Goal: Task Accomplishment & Management: Use online tool/utility

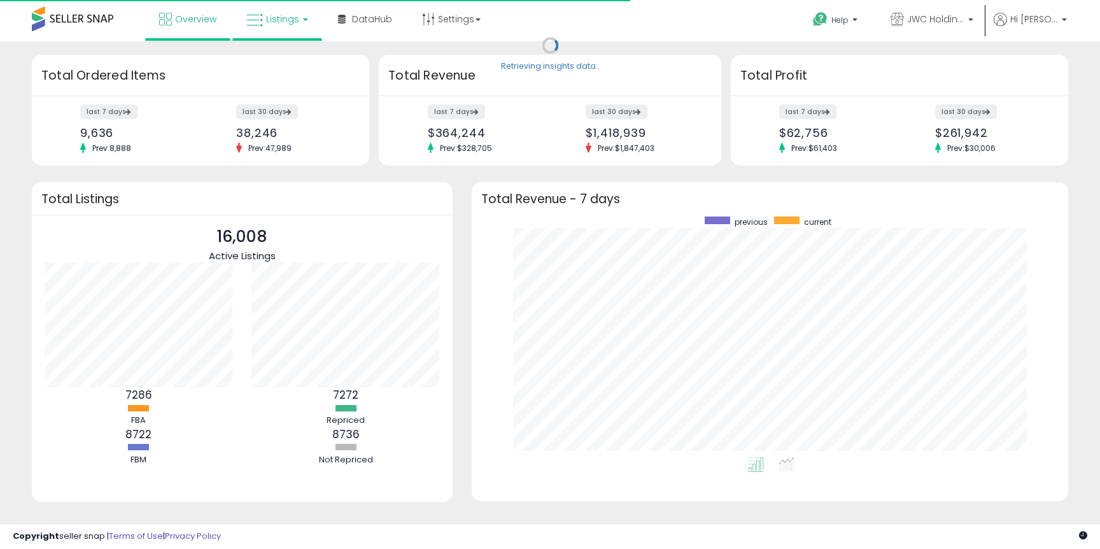
scroll to position [241, 571]
click at [272, 33] on link "Listings" at bounding box center [277, 19] width 81 height 38
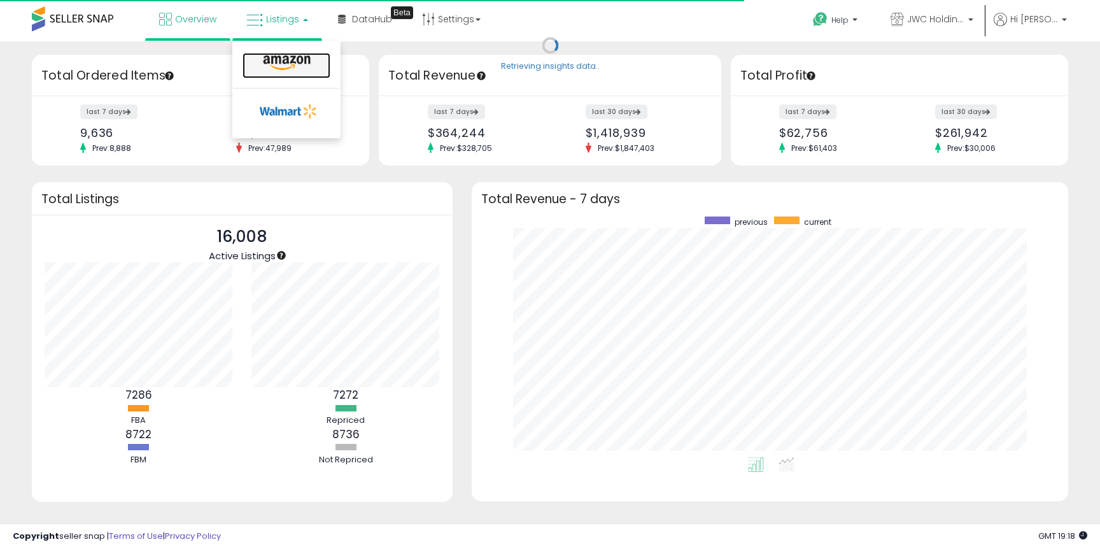
click at [282, 60] on icon at bounding box center [286, 63] width 55 height 17
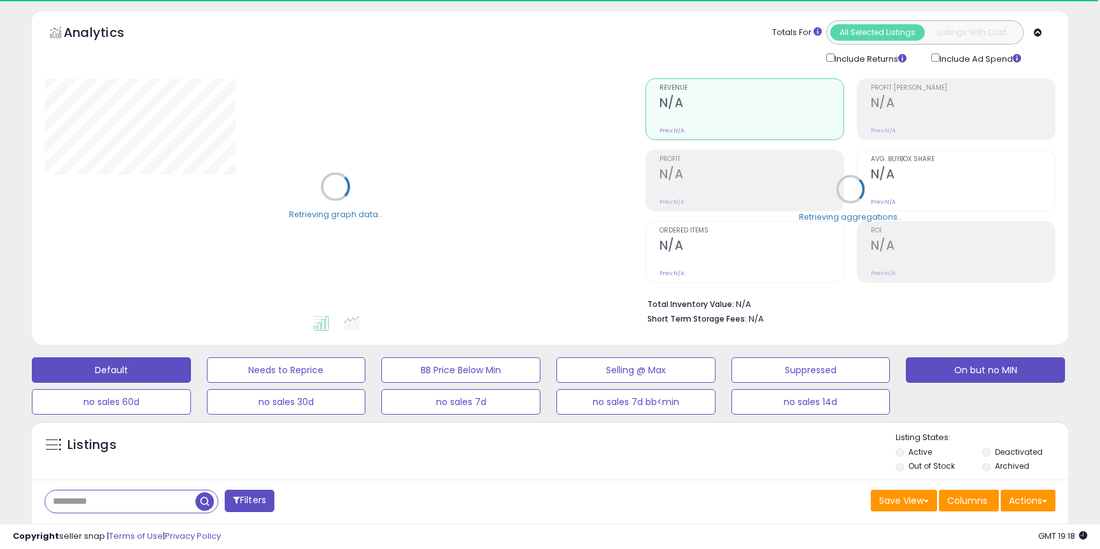
scroll to position [46, 0]
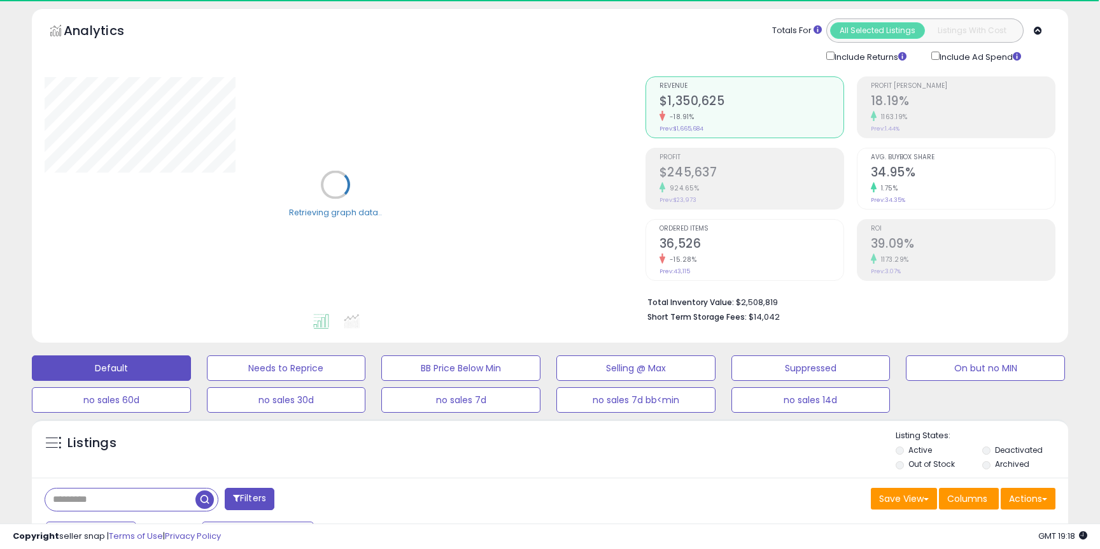
click at [1014, 489] on button "Actions" at bounding box center [1028, 499] width 55 height 22
click at [982, 516] on link "Import" at bounding box center [976, 526] width 139 height 20
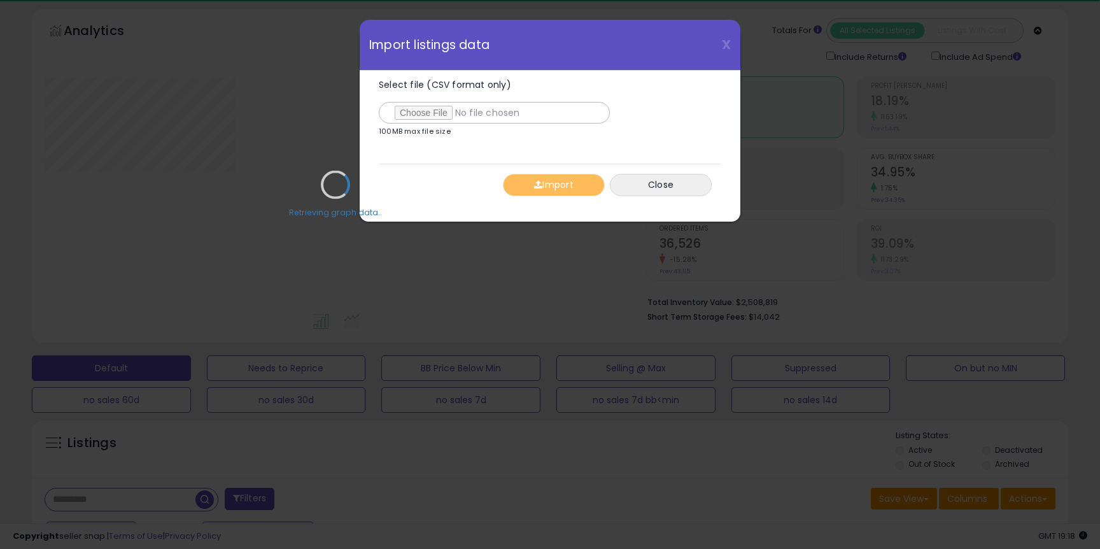
click at [426, 102] on div "Retrieving graph data.." at bounding box center [335, 194] width 601 height 261
click at [419, 109] on div "Retrieving graph data.." at bounding box center [335, 194] width 601 height 261
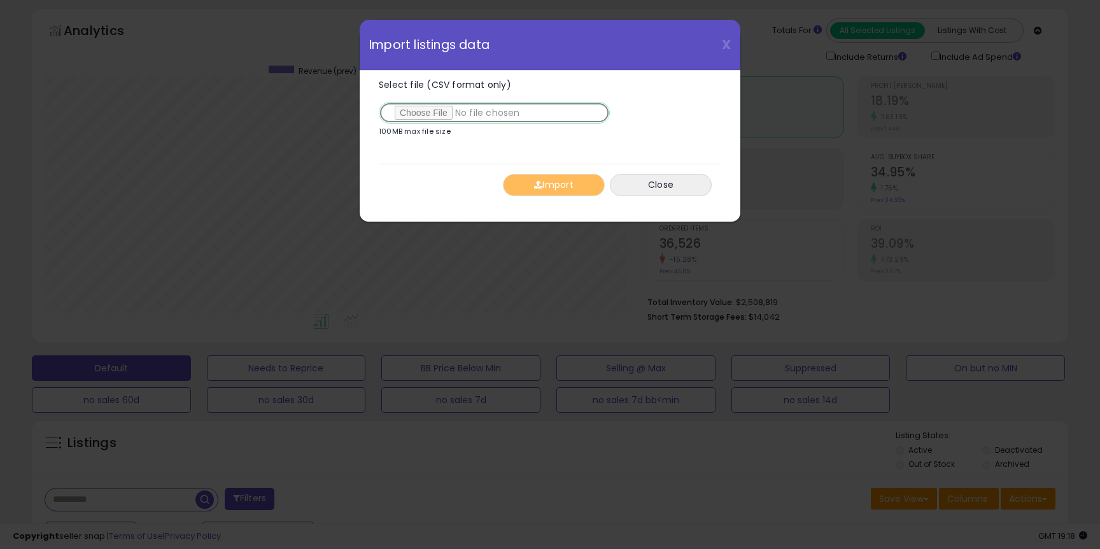
click at [437, 110] on input "Select file (CSV format only)" at bounding box center [494, 113] width 231 height 22
type input "**********"
click at [548, 179] on button "Import" at bounding box center [554, 185] width 102 height 22
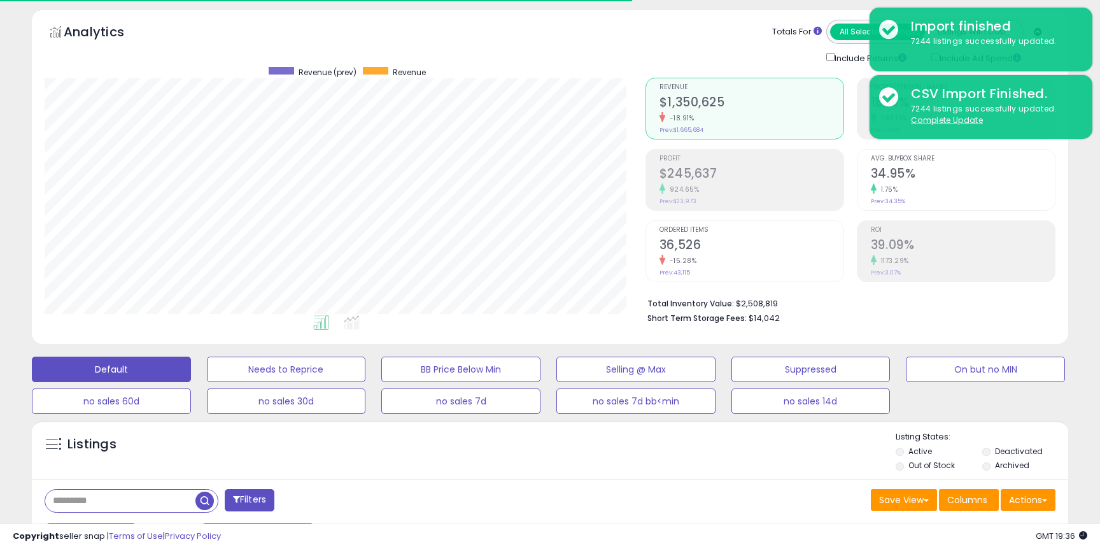
scroll to position [0, 0]
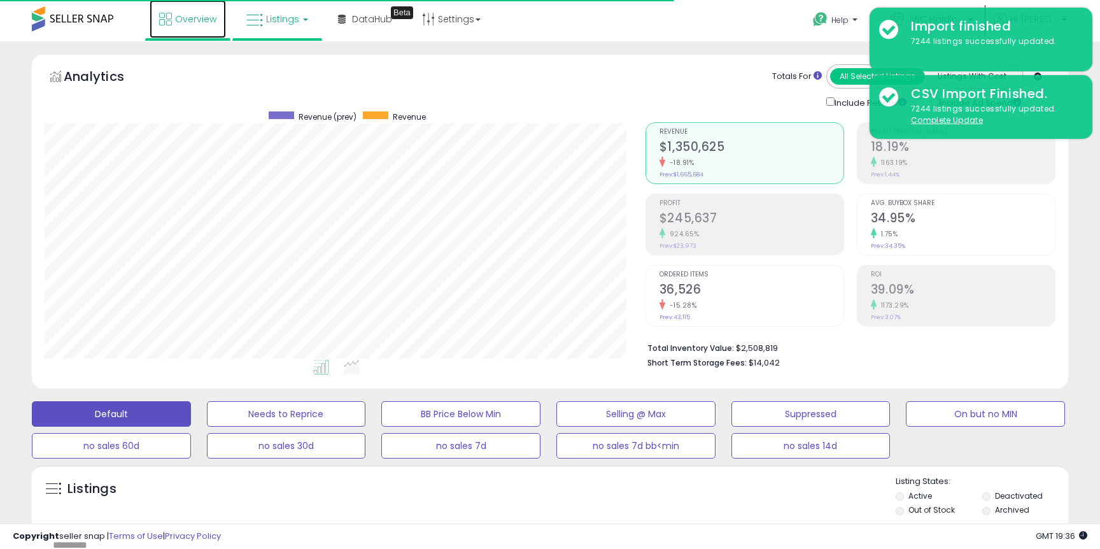
click at [171, 20] on icon at bounding box center [165, 19] width 13 height 13
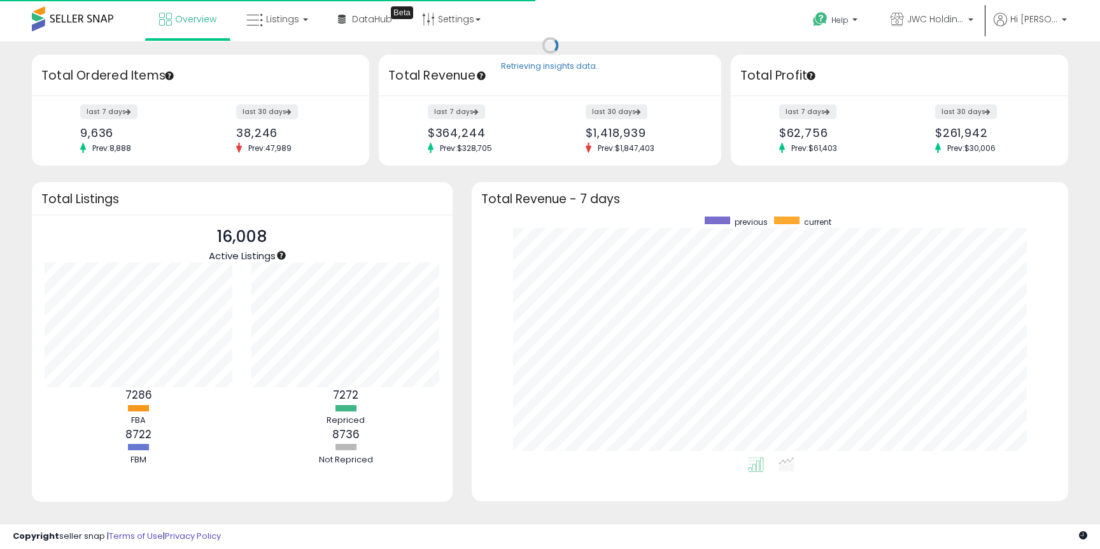
scroll to position [241, 571]
click at [317, 23] on li "Listings" at bounding box center [277, 20] width 90 height 41
click at [295, 26] on link "Listings" at bounding box center [277, 19] width 81 height 38
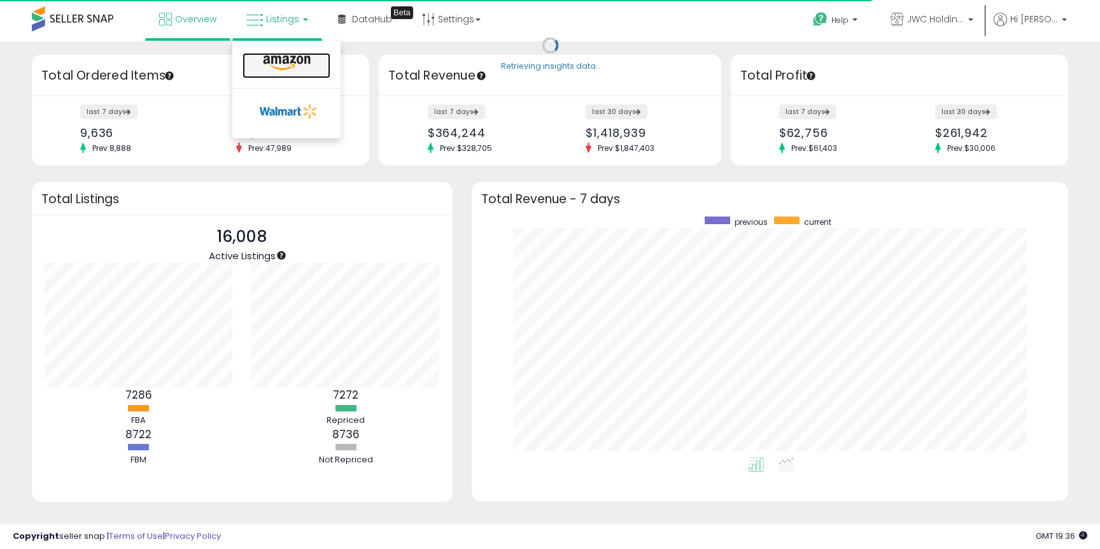
click at [285, 61] on icon at bounding box center [286, 63] width 55 height 17
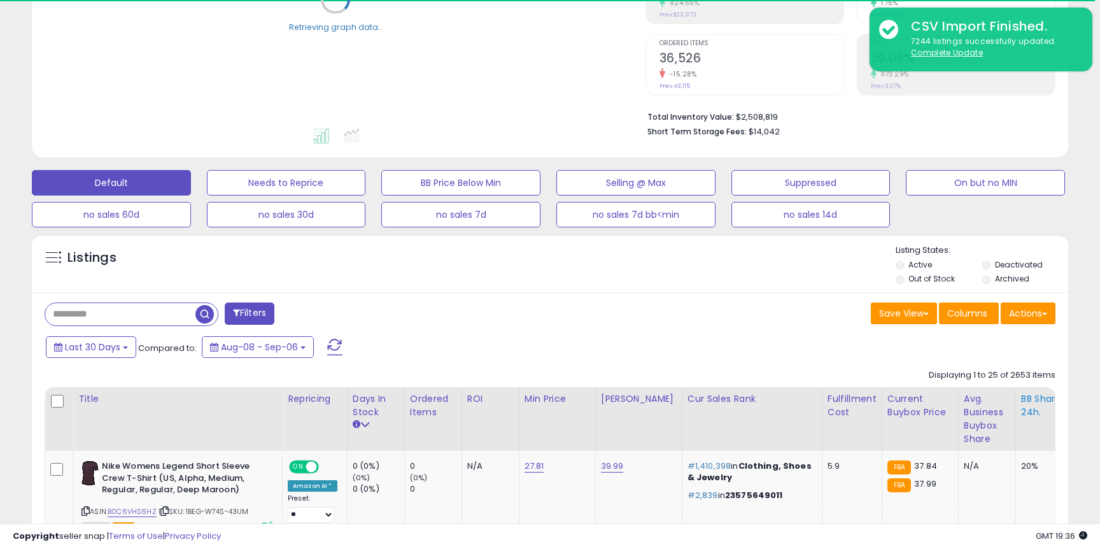
scroll to position [272, 0]
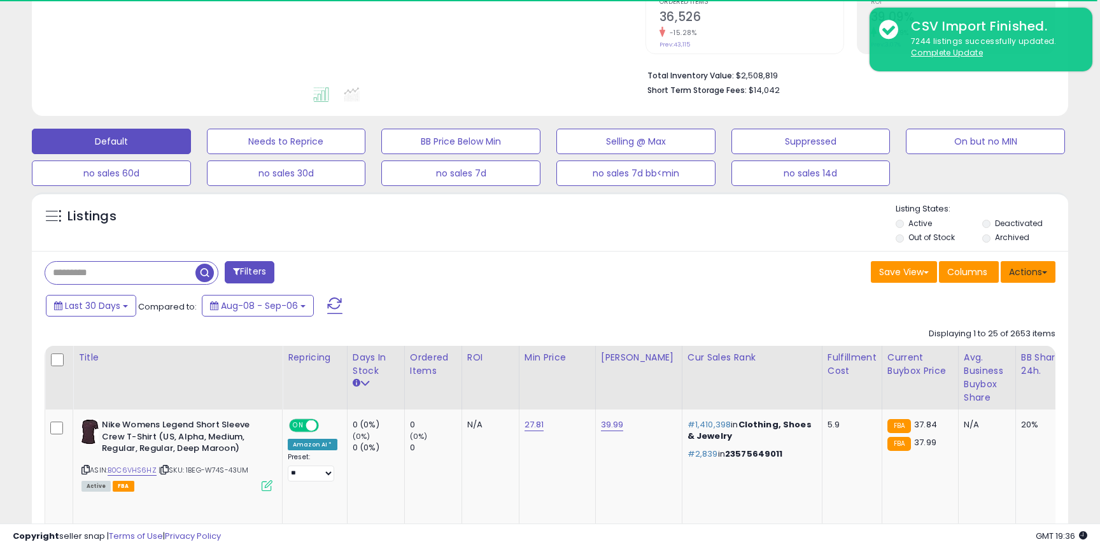
click at [1012, 271] on button "Actions" at bounding box center [1028, 272] width 55 height 22
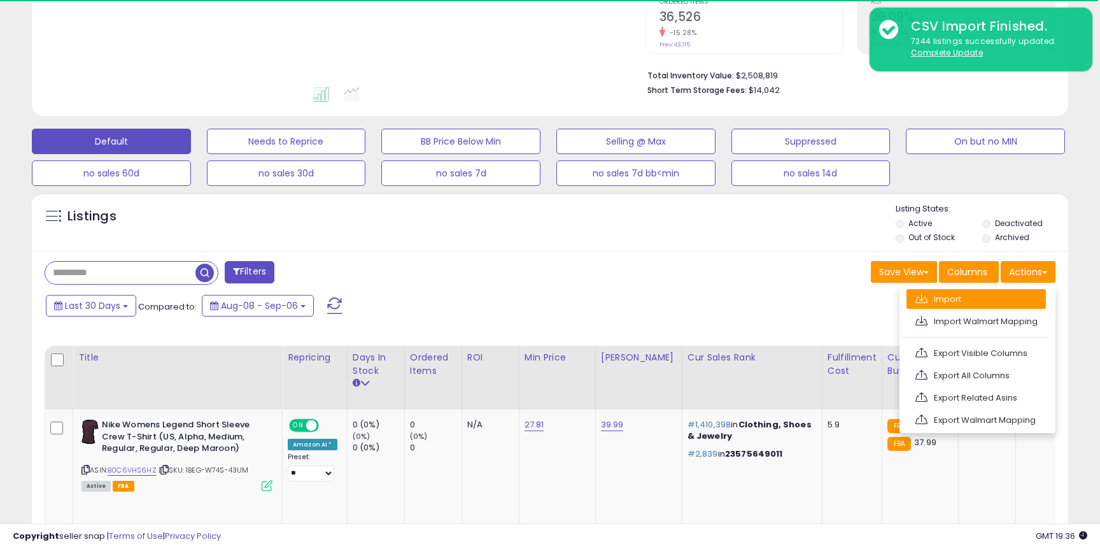
click at [984, 300] on link "Import" at bounding box center [976, 299] width 139 height 20
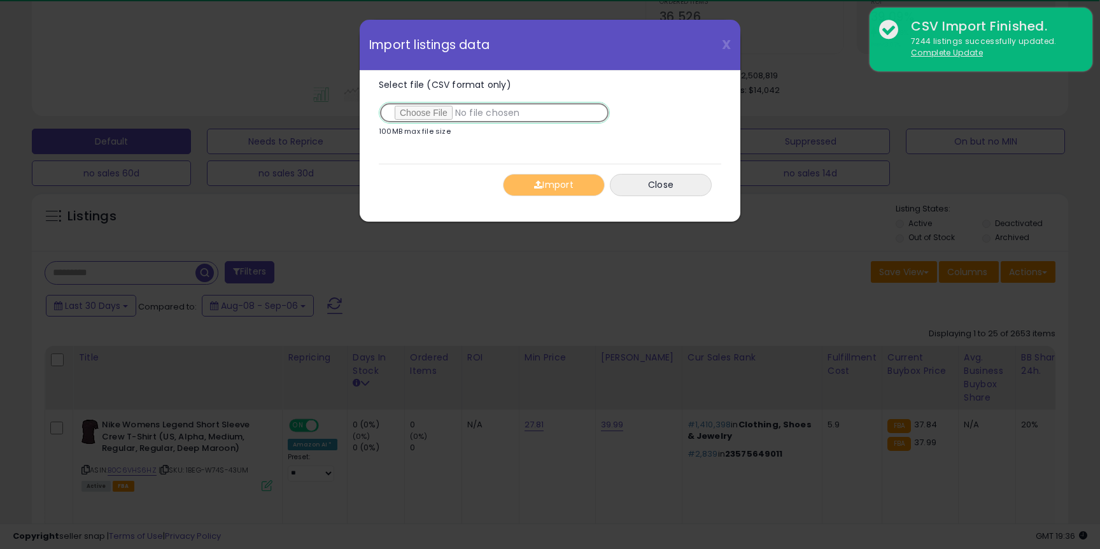
click at [435, 113] on input "Select file (CSV format only)" at bounding box center [494, 113] width 231 height 22
type input "**********"
click at [568, 185] on button "Import" at bounding box center [554, 185] width 102 height 22
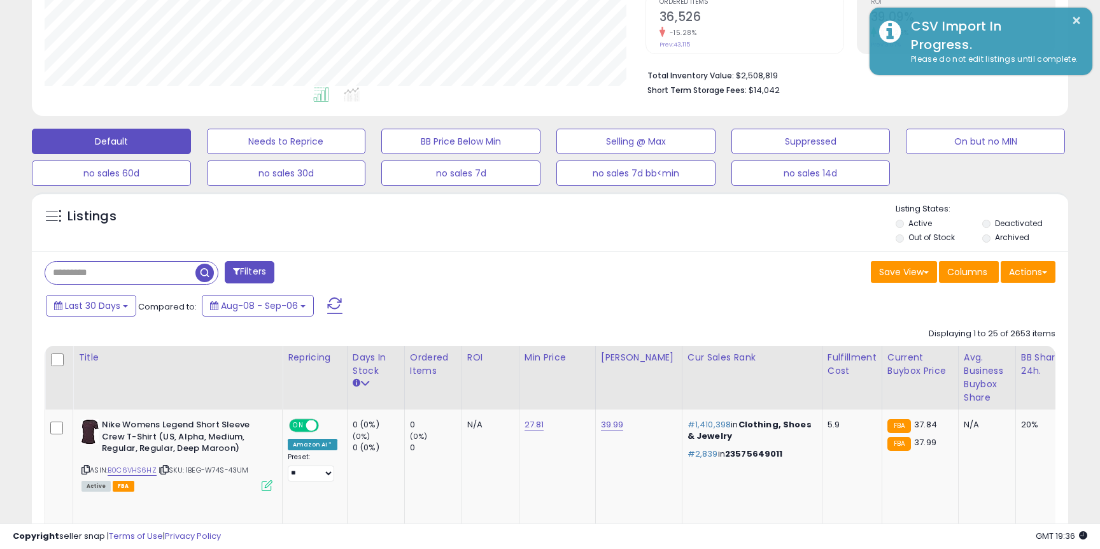
scroll to position [261, 600]
